Goal: Task Accomplishment & Management: Manage account settings

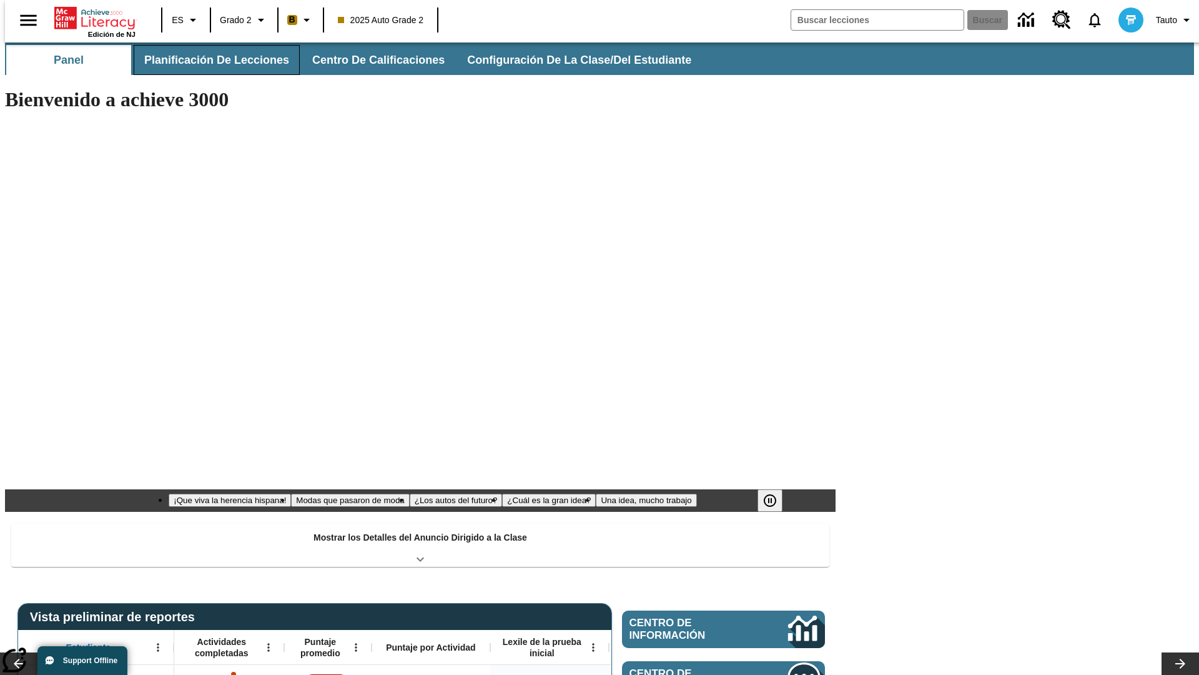
click at [209, 60] on span "Planificación de lecciones" at bounding box center [216, 60] width 145 height 14
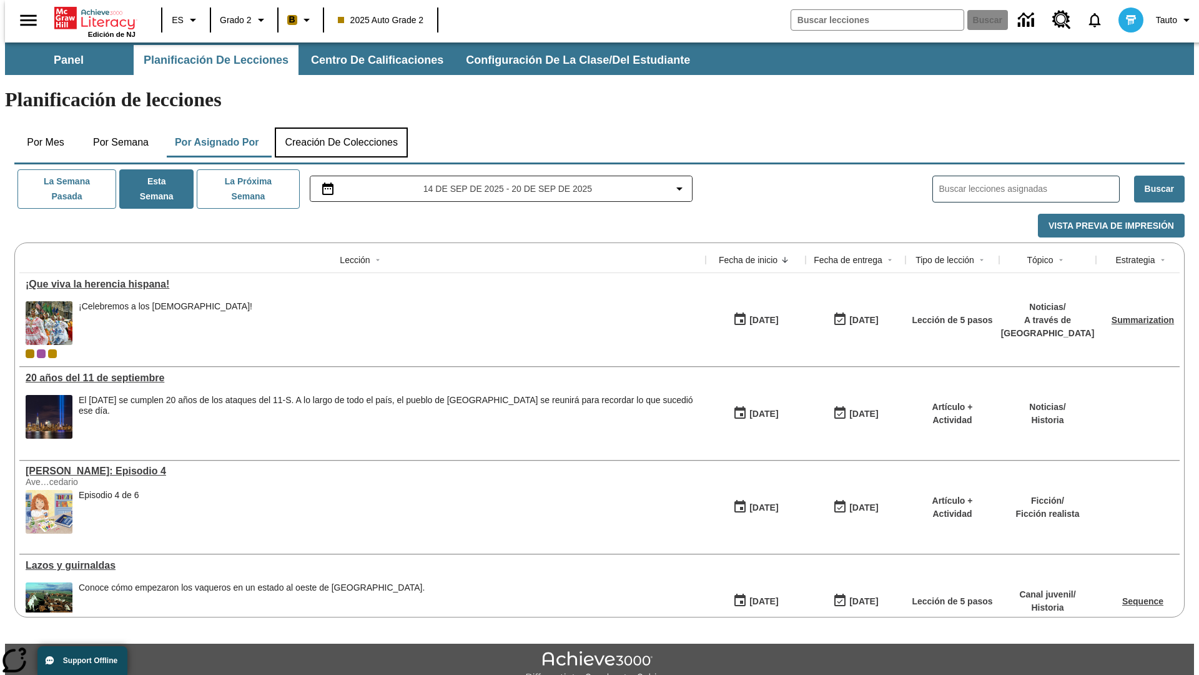
click at [341, 127] on button "Creación de colecciones" at bounding box center [341, 142] width 133 height 30
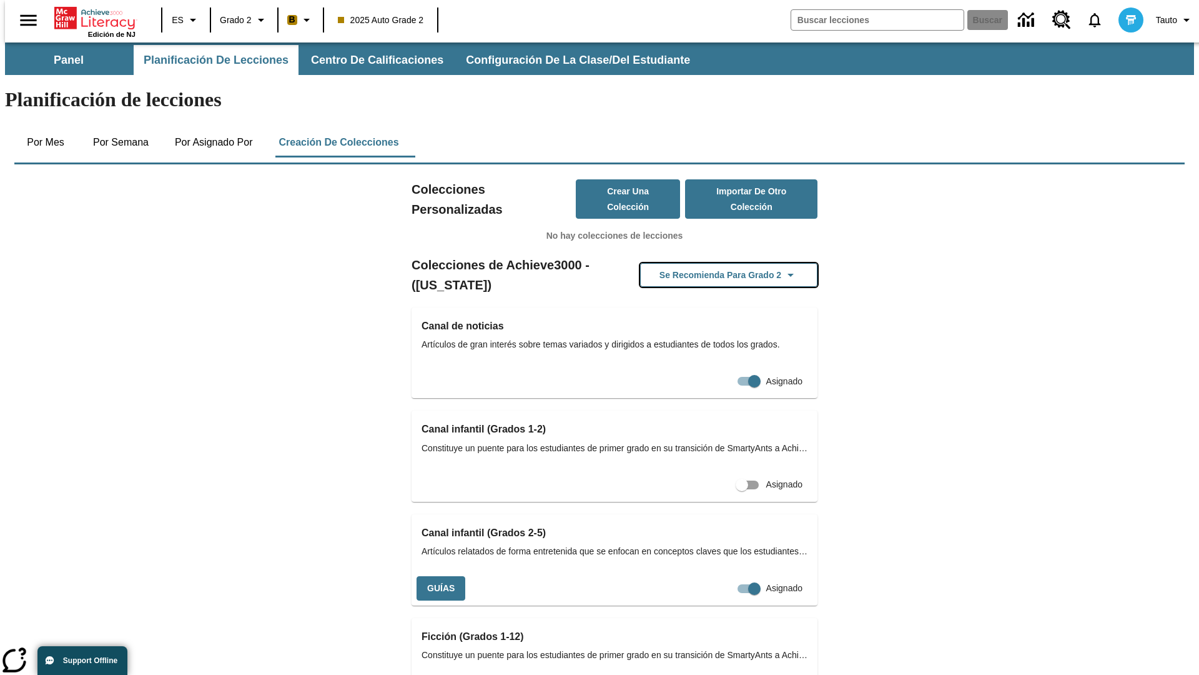
click at [709, 263] on button "Se recomienda para Grado 2" at bounding box center [728, 275] width 177 height 24
click at [726, 576] on input "Asignado" at bounding box center [730, 588] width 71 height 24
checkbox input "false"
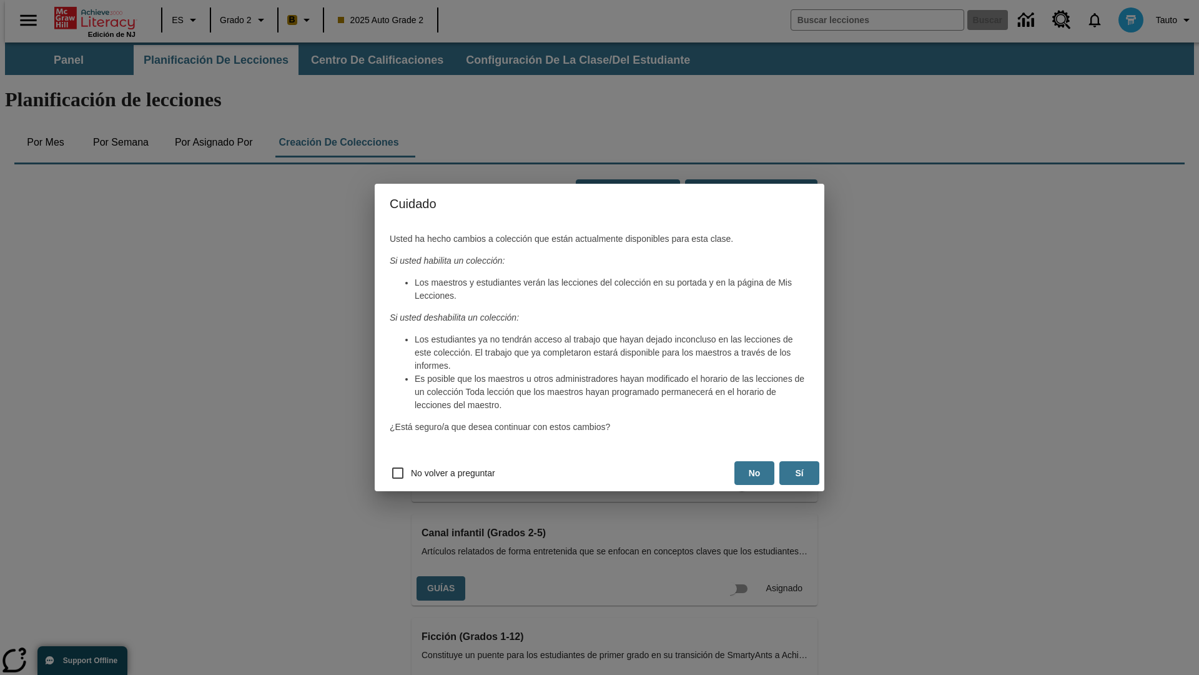
scroll to position [0, 6]
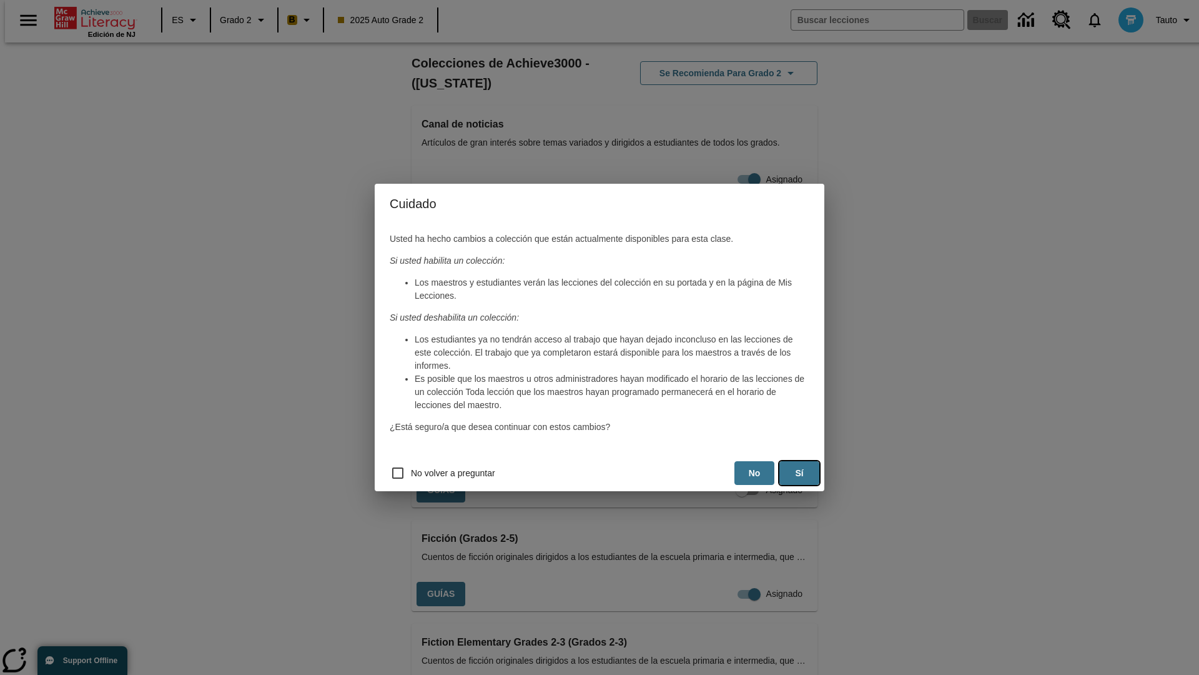
click at [799, 473] on button "Sí" at bounding box center [799, 473] width 40 height 24
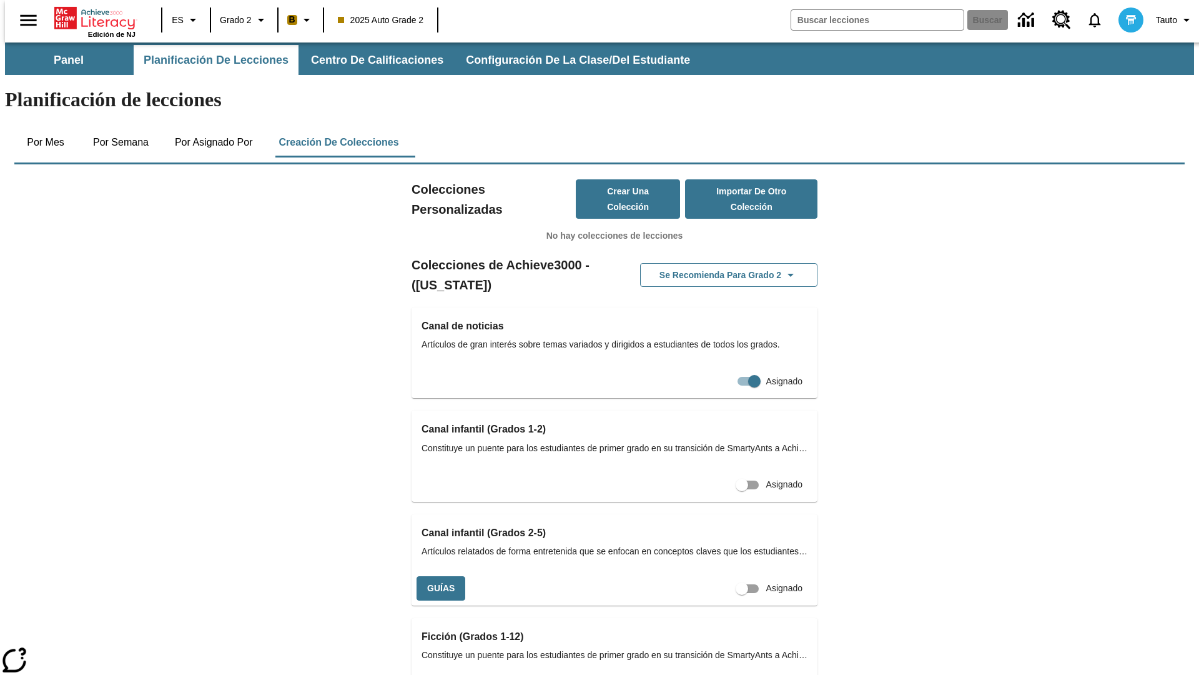
click at [720, 576] on input "Asignado" at bounding box center [741, 588] width 71 height 24
checkbox input "true"
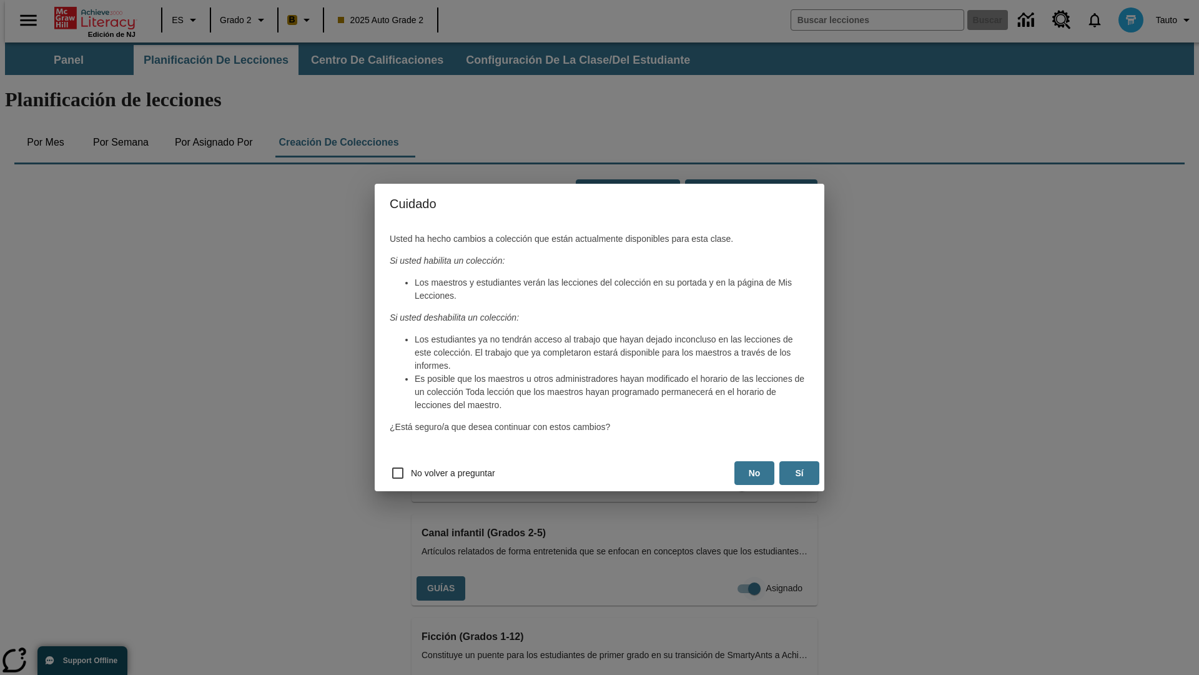
scroll to position [202, 0]
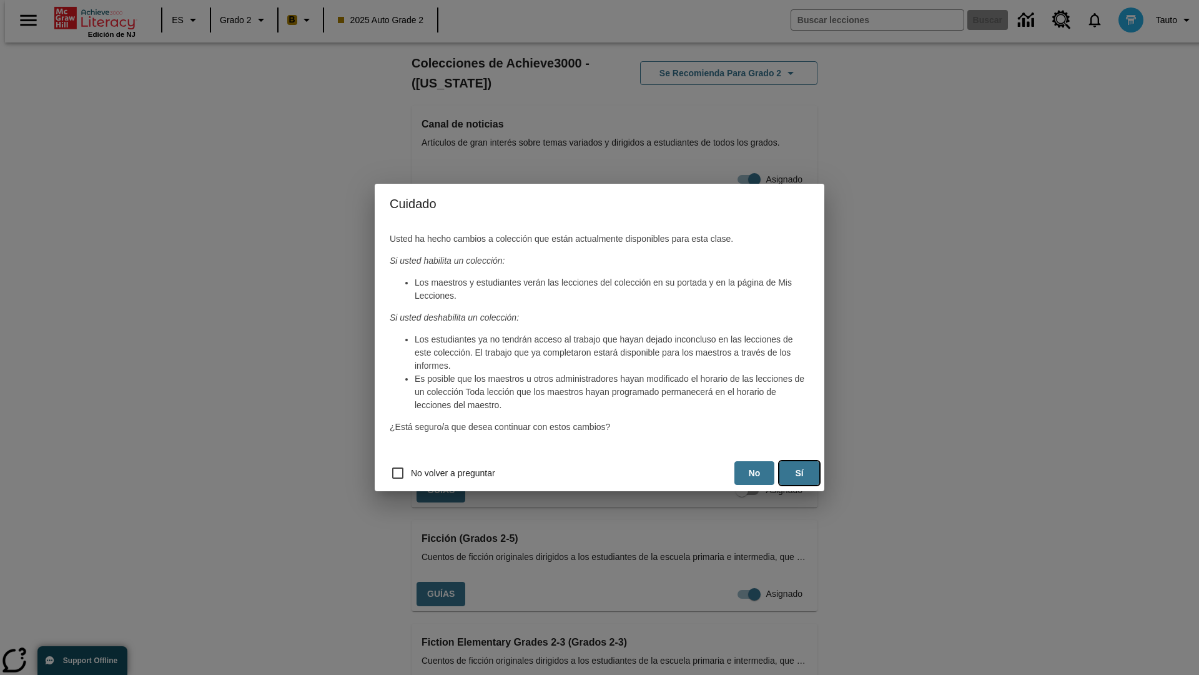
click at [799, 473] on button "Sí" at bounding box center [799, 473] width 40 height 24
